Goal: Task Accomplishment & Management: Manage account settings

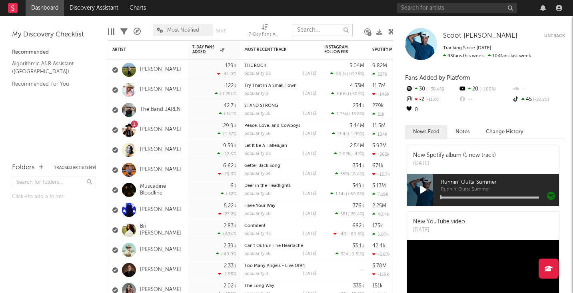
click at [321, 31] on input "text" at bounding box center [323, 30] width 60 height 12
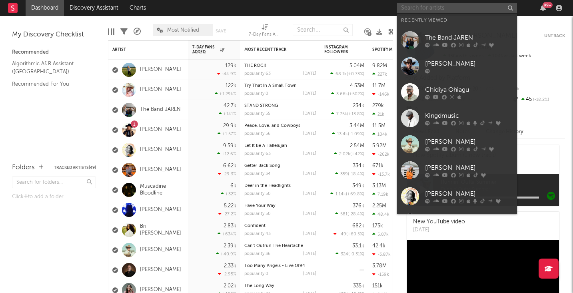
click at [426, 7] on input "text" at bounding box center [457, 8] width 120 height 10
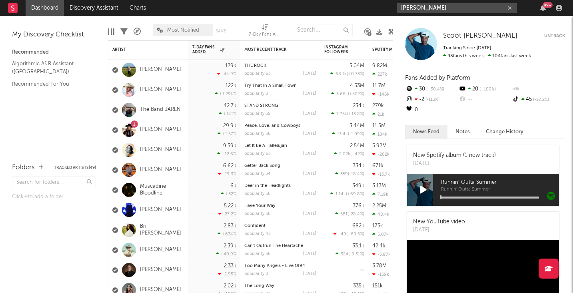
drag, startPoint x: 440, startPoint y: 7, endPoint x: 370, endPoint y: 5, distance: 70.4
click at [370, 7] on nav "Dashboard Discovery Assistant Charts [PERSON_NAME] 99 +" at bounding box center [286, 8] width 573 height 16
paste input "[URL][DOMAIN_NAME]"
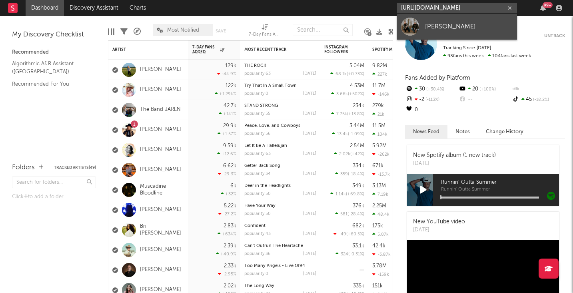
type input "[URL][DOMAIN_NAME]"
click at [445, 26] on div "[PERSON_NAME]" at bounding box center [469, 27] width 88 height 10
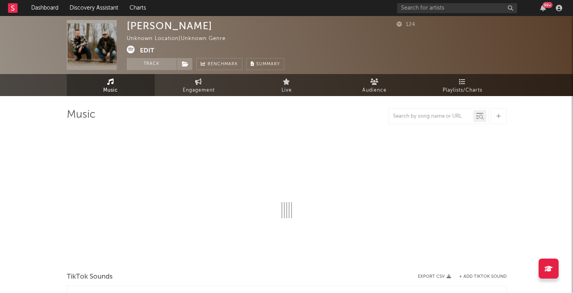
select select "1w"
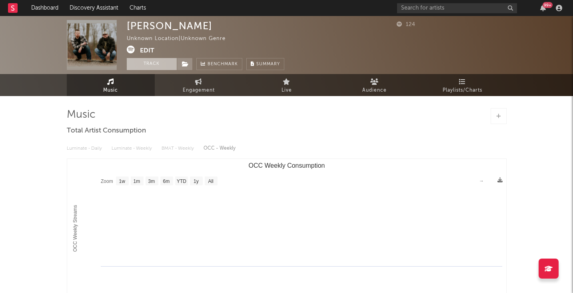
click at [159, 65] on button "Track" at bounding box center [152, 64] width 50 height 12
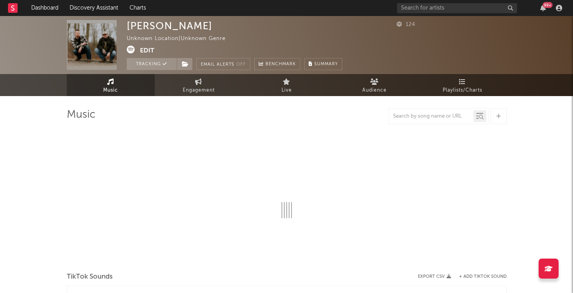
select select "1w"
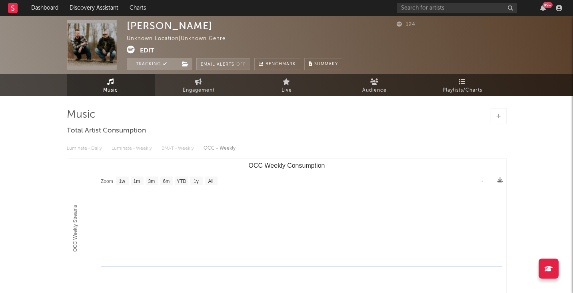
click at [229, 65] on button "Email Alerts Off" at bounding box center [223, 64] width 54 height 12
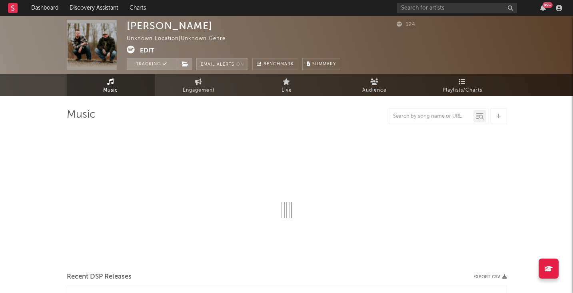
select select "1w"
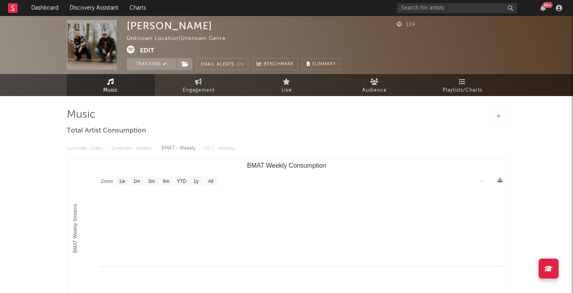
click at [148, 49] on button "Edit" at bounding box center [147, 51] width 14 height 10
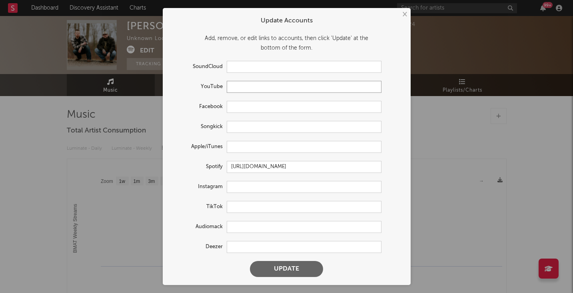
click at [275, 87] on input "text" at bounding box center [304, 87] width 155 height 12
paste input "[URL][DOMAIN_NAME]"
type input "[URL][DOMAIN_NAME]"
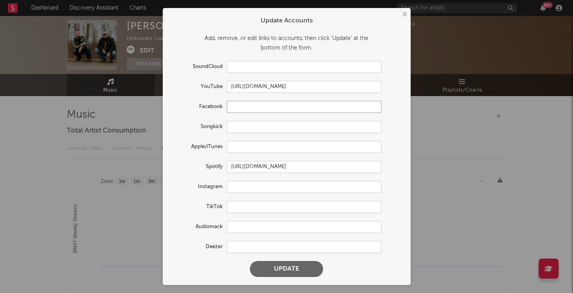
click at [257, 108] on input "text" at bounding box center [304, 107] width 155 height 12
paste input "[URL][DOMAIN_NAME]"
type input "[URL][DOMAIN_NAME]"
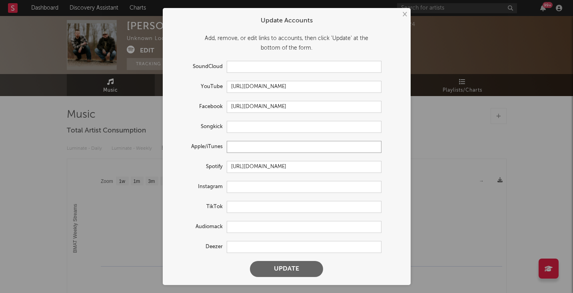
click at [246, 150] on input "text" at bounding box center [304, 147] width 155 height 12
paste input "[URL][DOMAIN_NAME]"
type input "[URL][DOMAIN_NAME]"
click at [246, 190] on input "text" at bounding box center [304, 187] width 155 height 12
click at [258, 246] on input "text" at bounding box center [304, 247] width 155 height 12
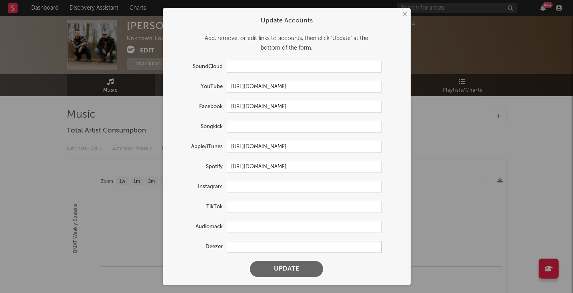
paste input "[URL][DOMAIN_NAME]"
type input "[URL][DOMAIN_NAME]"
click at [255, 186] on input "text" at bounding box center [304, 187] width 155 height 12
paste input "[URL][DOMAIN_NAME]"
type input "[URL][DOMAIN_NAME]"
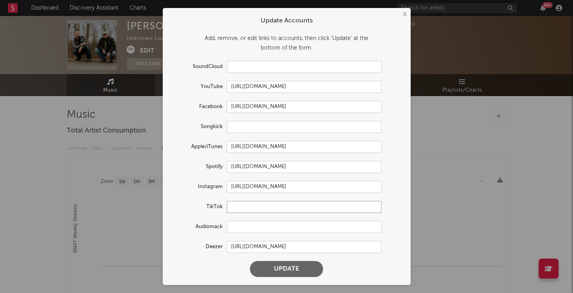
click at [259, 209] on input "text" at bounding box center [304, 207] width 155 height 12
paste input "[URL][DOMAIN_NAME]"
type input "[URL][DOMAIN_NAME]"
click at [278, 270] on button "Update" at bounding box center [286, 269] width 73 height 16
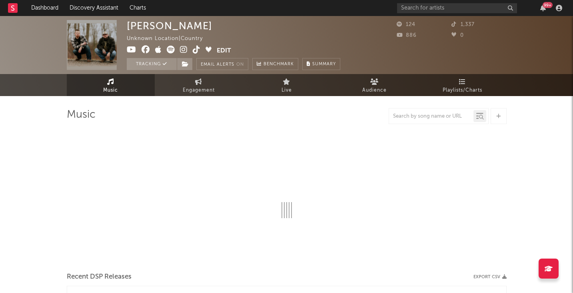
select select "1w"
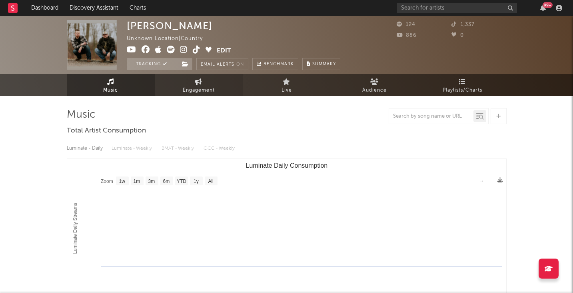
click at [199, 88] on span "Engagement" at bounding box center [199, 91] width 32 height 10
select select "1w"
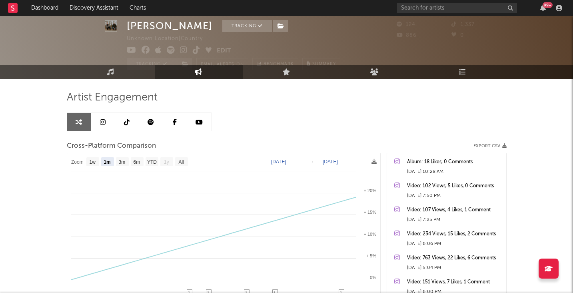
scroll to position [19, 0]
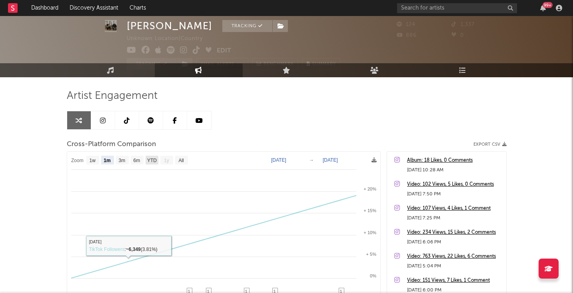
click at [152, 161] on text "YTD" at bounding box center [152, 161] width 10 height 6
select select "YTD"
type input "[DATE]"
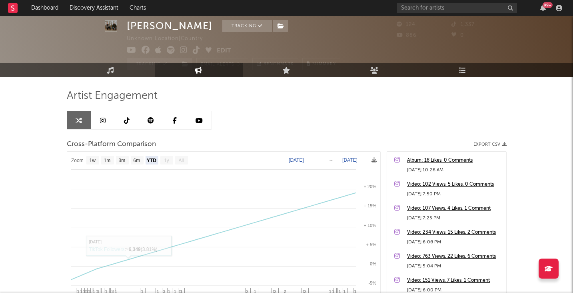
select select "6m"
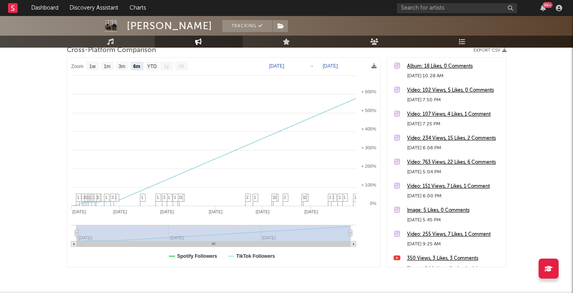
scroll to position [0, 0]
